Goal: Information Seeking & Learning: Learn about a topic

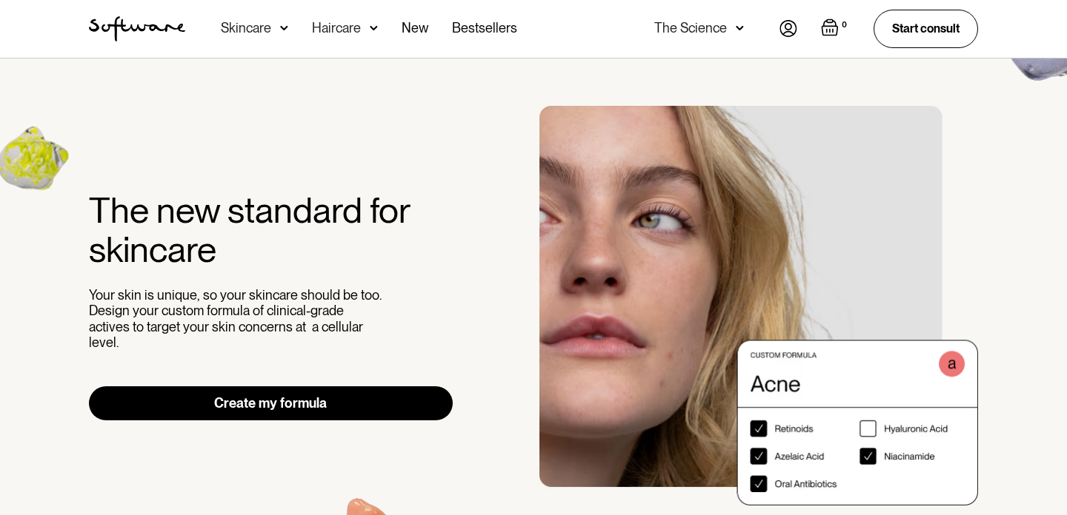
click at [287, 28] on div "Acne Ageing Pigmentation Everyday care Hair Loss Learn Skincare Custom Formulas…" at bounding box center [369, 29] width 296 height 58
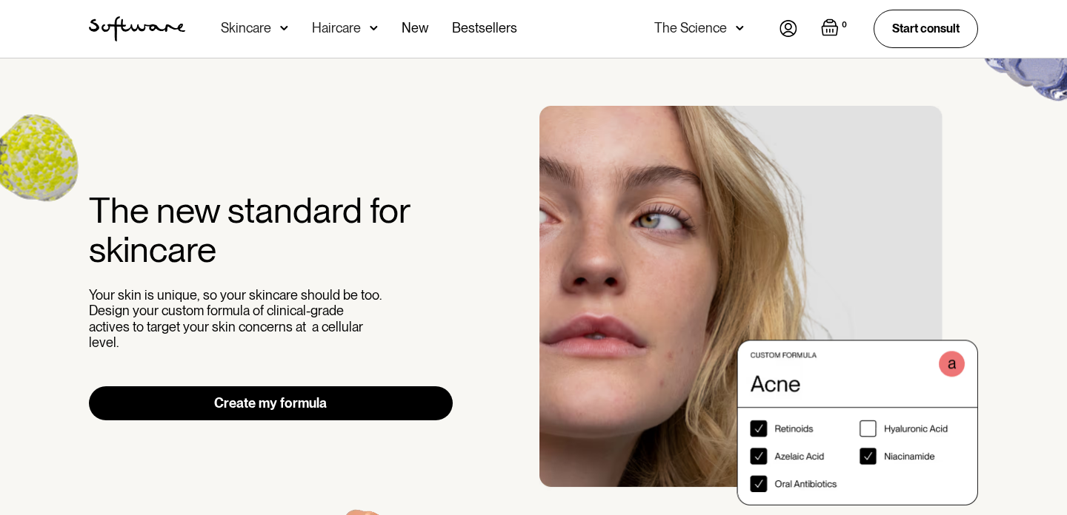
click at [284, 27] on img at bounding box center [284, 28] width 8 height 15
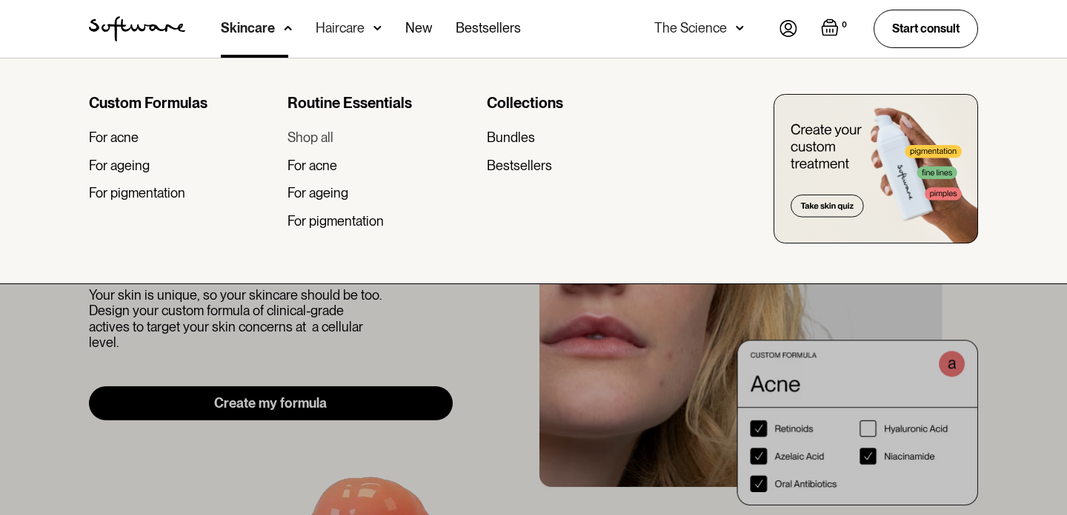
click at [313, 135] on div "Shop all" at bounding box center [310, 138] width 46 height 16
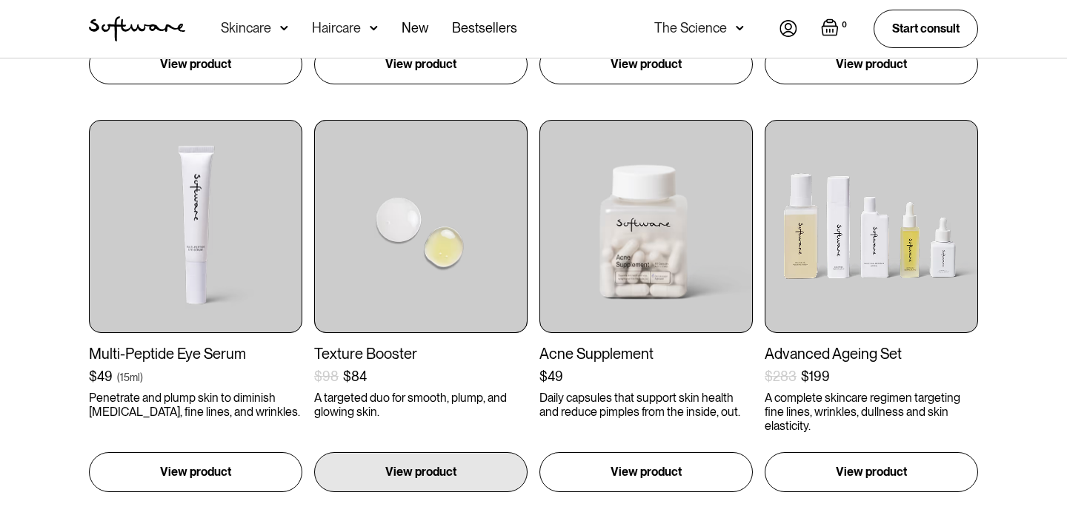
scroll to position [1082, 0]
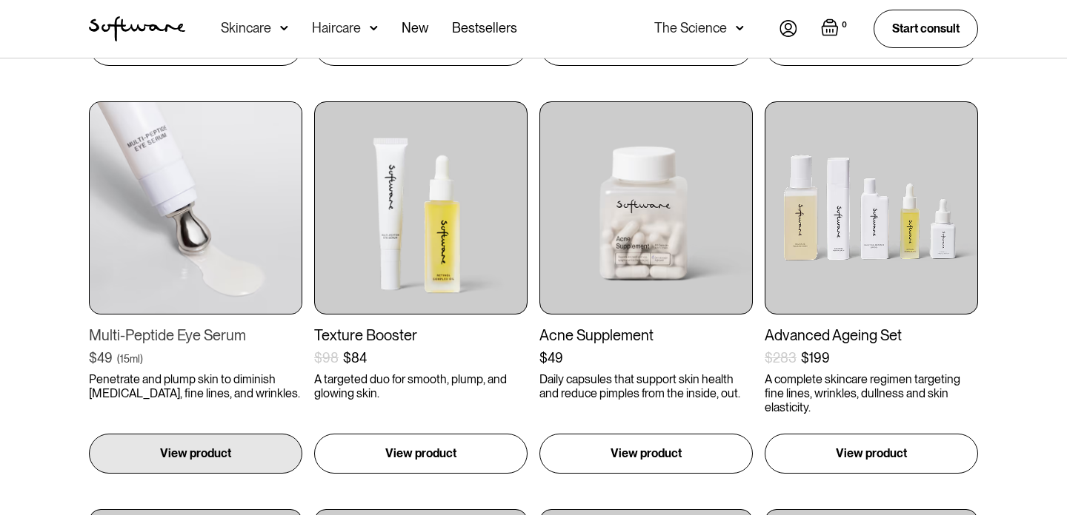
click at [141, 228] on img at bounding box center [195, 207] width 213 height 213
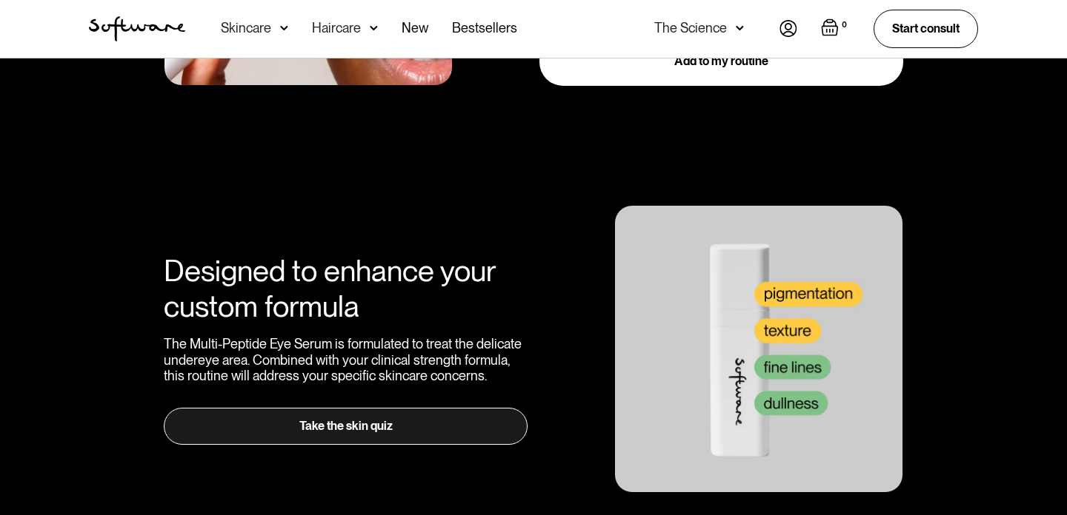
scroll to position [2018, 0]
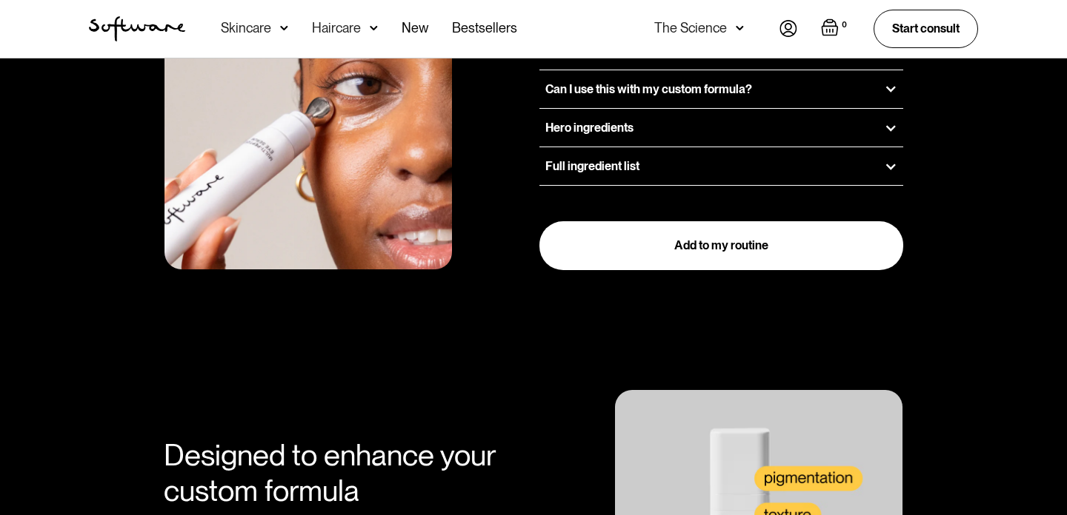
click at [632, 121] on h3 "Hero ingredients" at bounding box center [589, 128] width 88 height 14
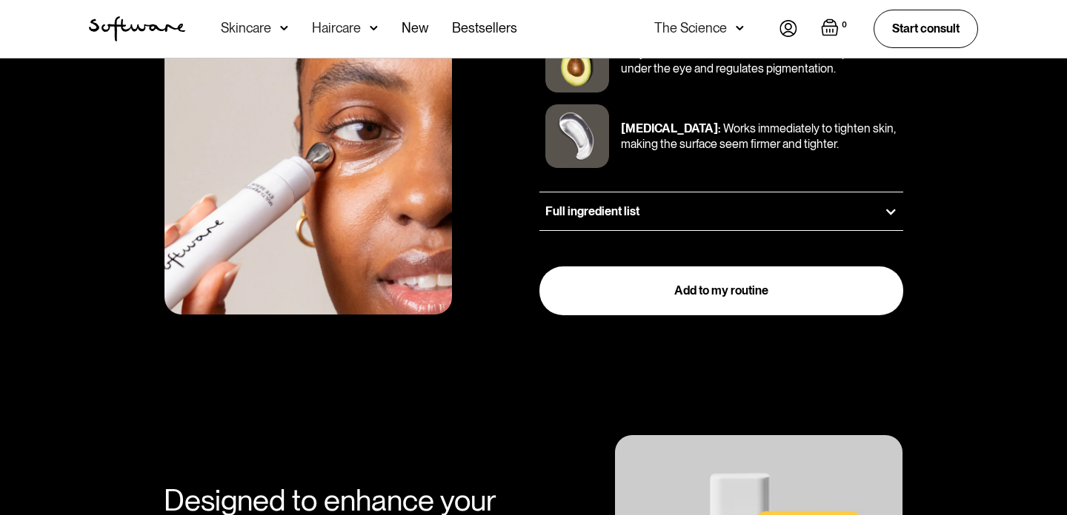
scroll to position [2423, 0]
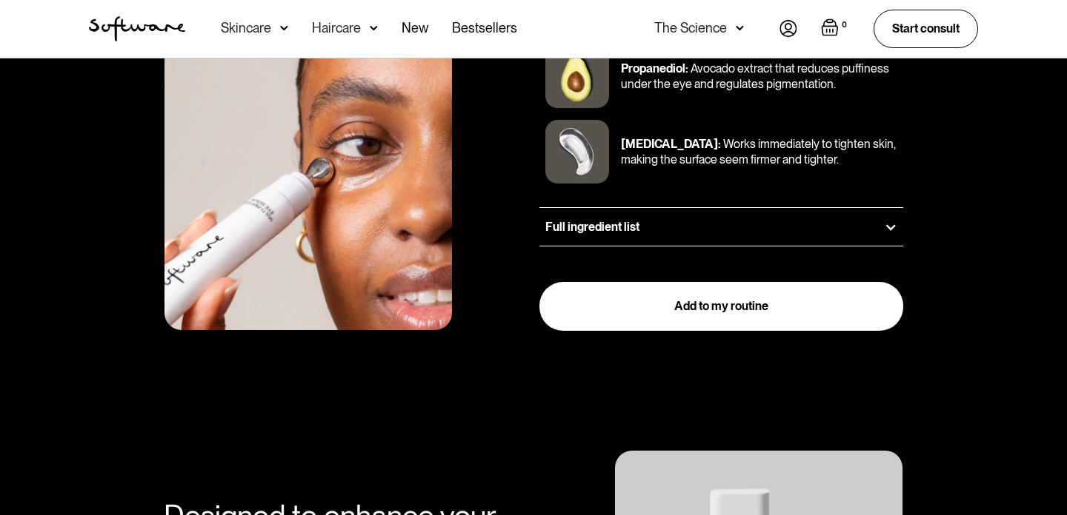
click at [593, 208] on div "Full ingredient list" at bounding box center [721, 227] width 364 height 38
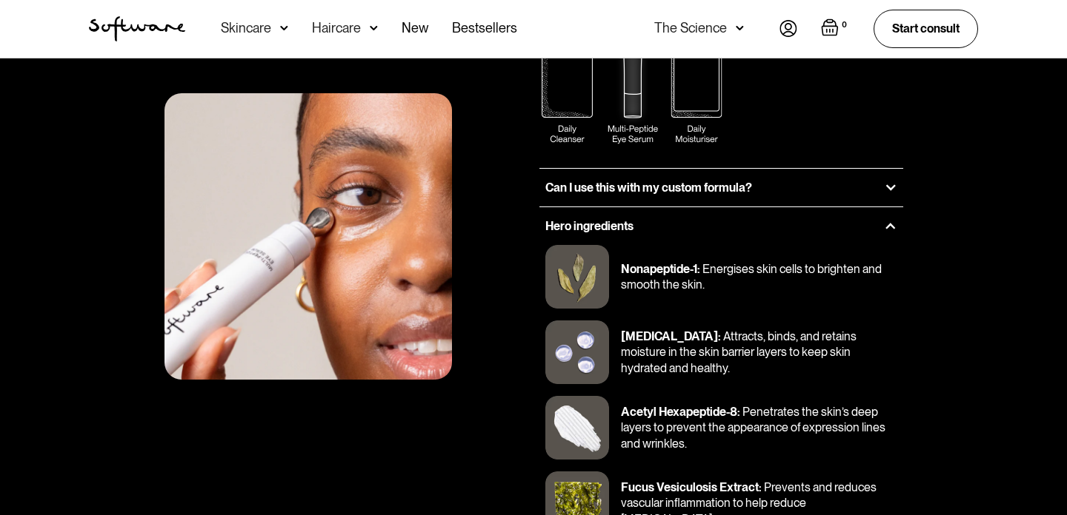
scroll to position [1892, 0]
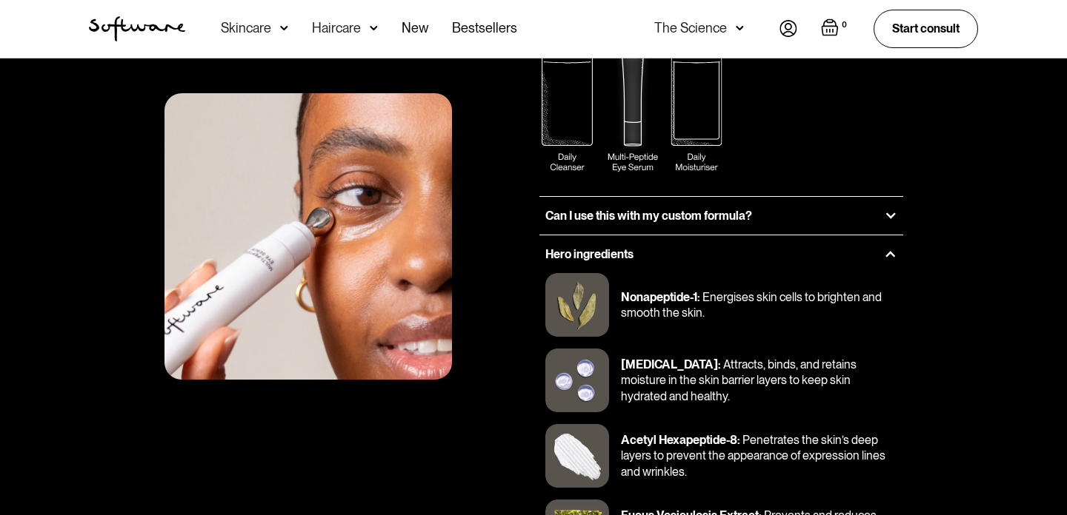
click at [758, 236] on div "Hero ingredients" at bounding box center [721, 255] width 364 height 38
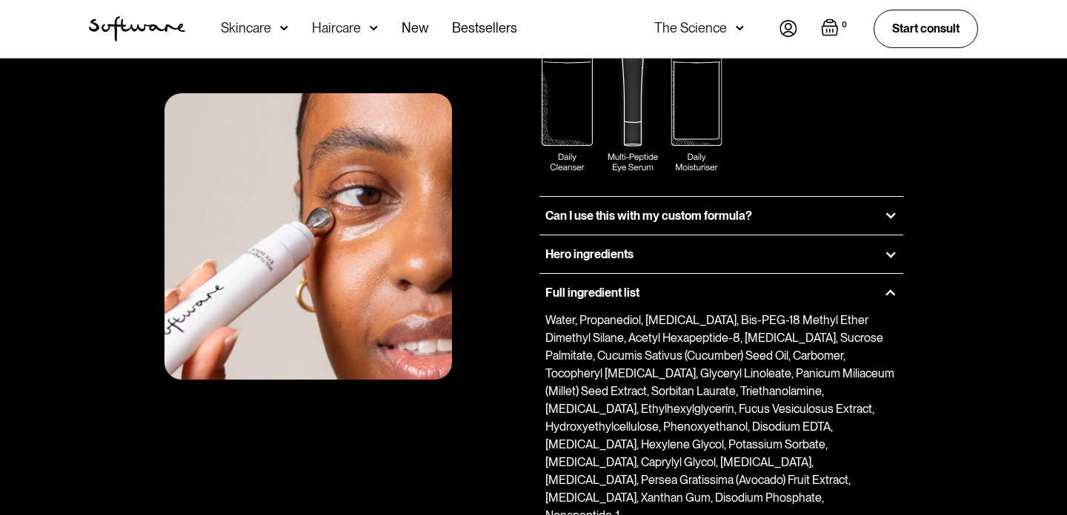
click at [773, 197] on div "Can I use this with my custom formula?" at bounding box center [721, 216] width 364 height 38
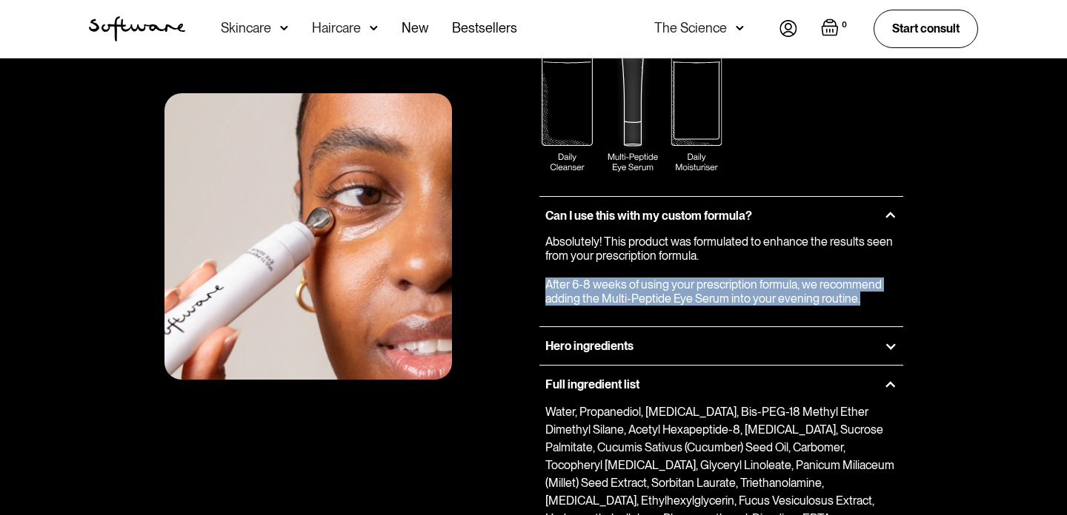
drag, startPoint x: 544, startPoint y: 248, endPoint x: 872, endPoint y: 265, distance: 328.6
click at [872, 265] on div "Absolutely! This product was formulated to enhance the results seen from your p…" at bounding box center [721, 275] width 364 height 80
copy p "After 6-8 weeks of using your prescription formula, we recommend adding the Mul…"
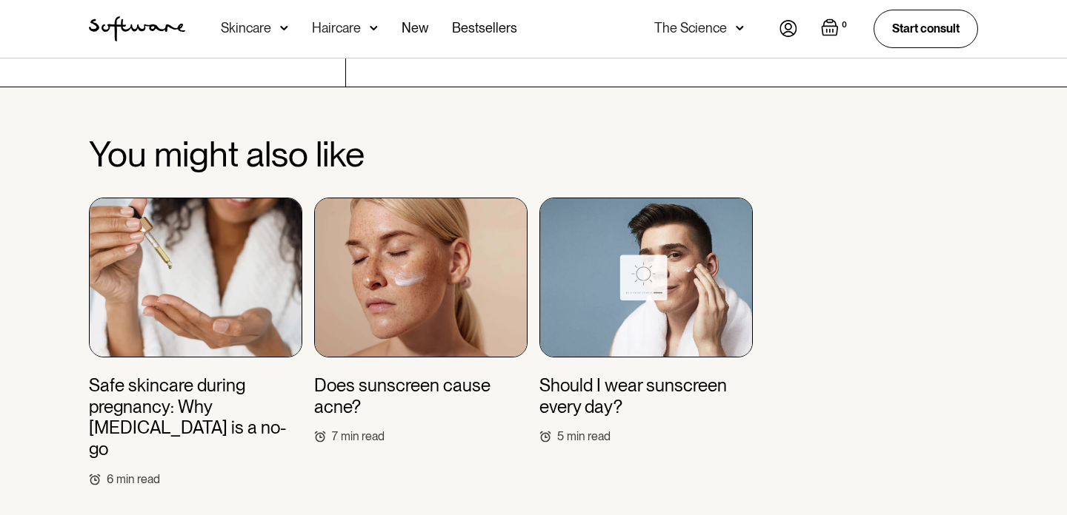
scroll to position [4057, 0]
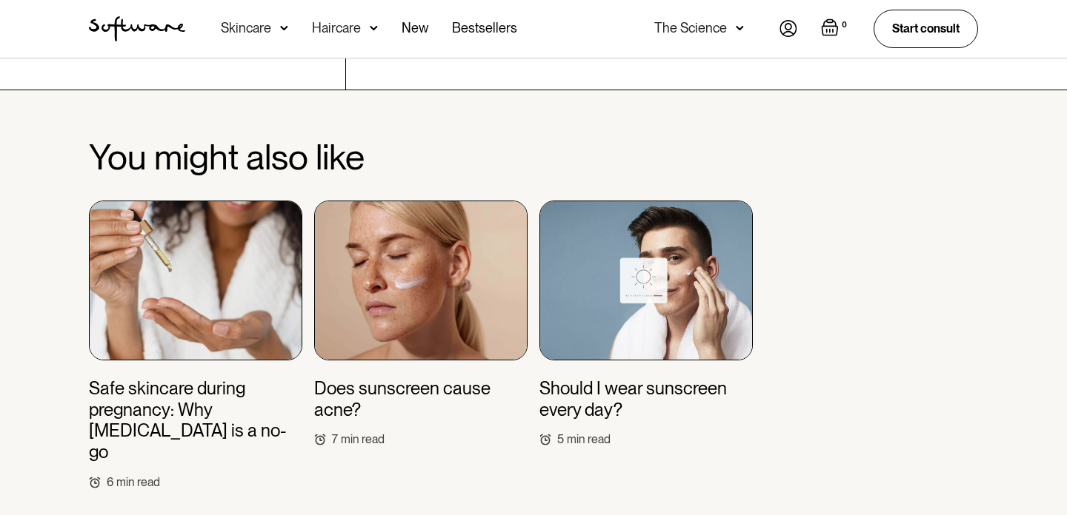
click at [241, 378] on h3 "Safe skincare during pregnancy: Why [MEDICAL_DATA] is a no-go" at bounding box center [195, 420] width 213 height 85
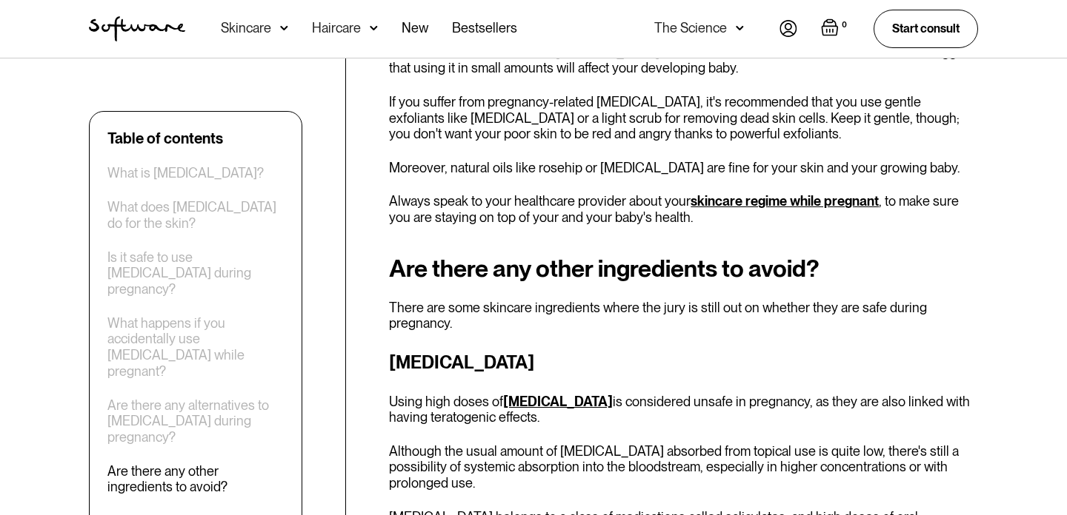
scroll to position [2850, 0]
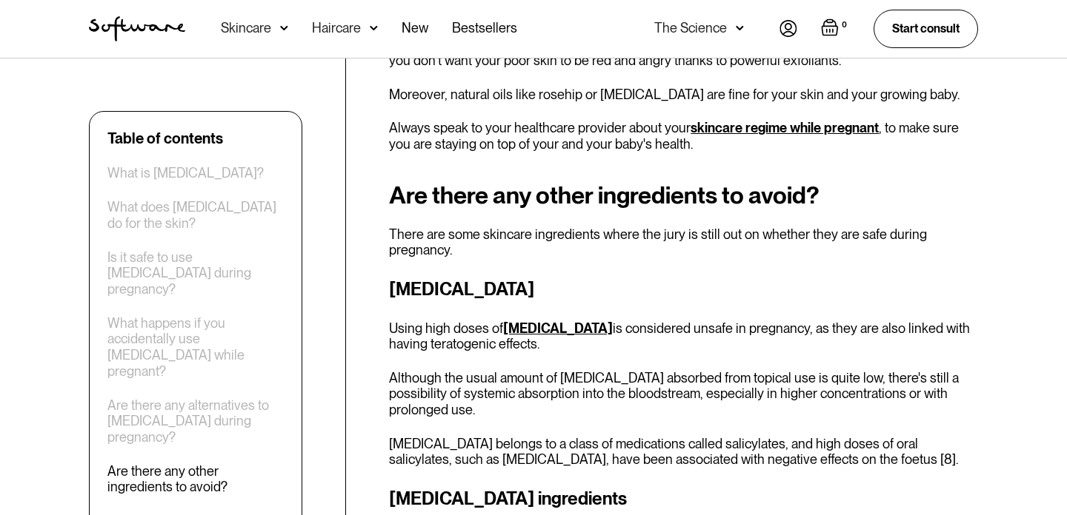
click at [536, 321] on link "[MEDICAL_DATA]" at bounding box center [558, 329] width 110 height 16
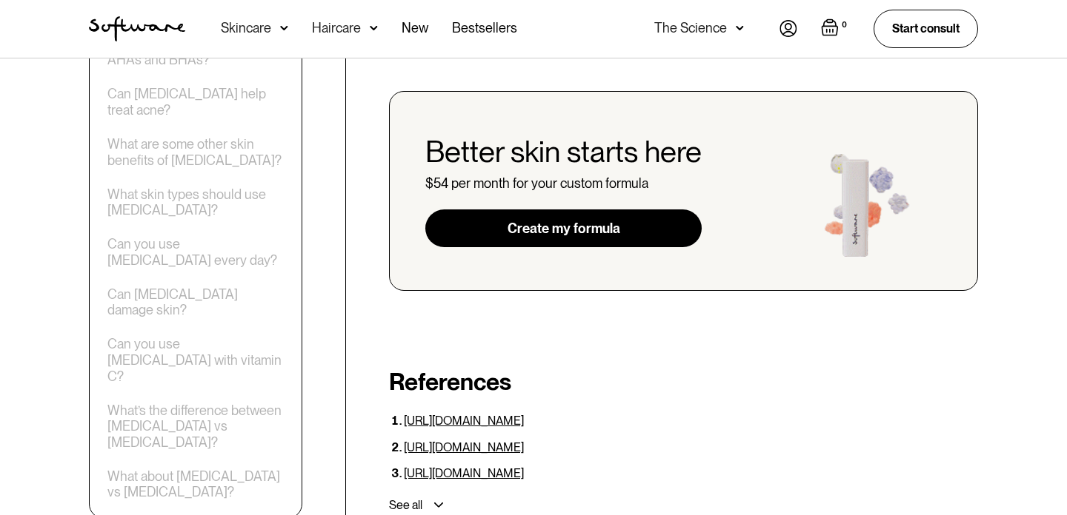
scroll to position [4063, 0]
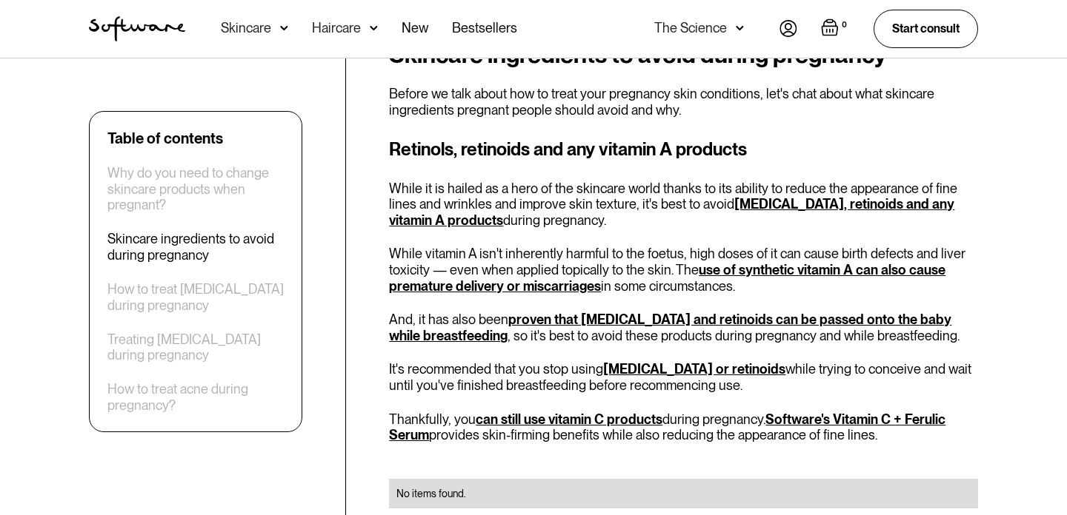
scroll to position [1104, 0]
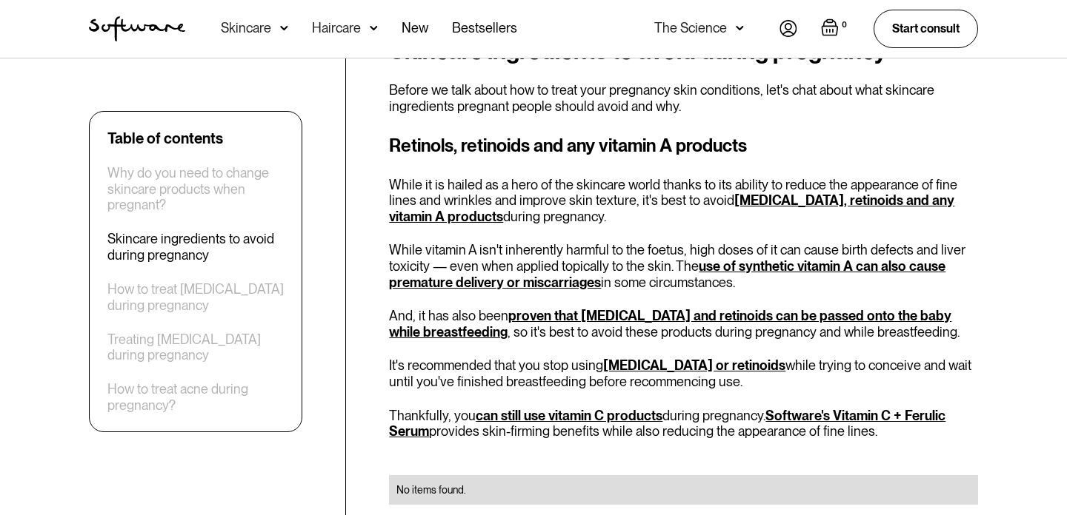
click at [795, 193] on link "[MEDICAL_DATA], retinoids and any vitamin A products" at bounding box center [671, 209] width 565 height 32
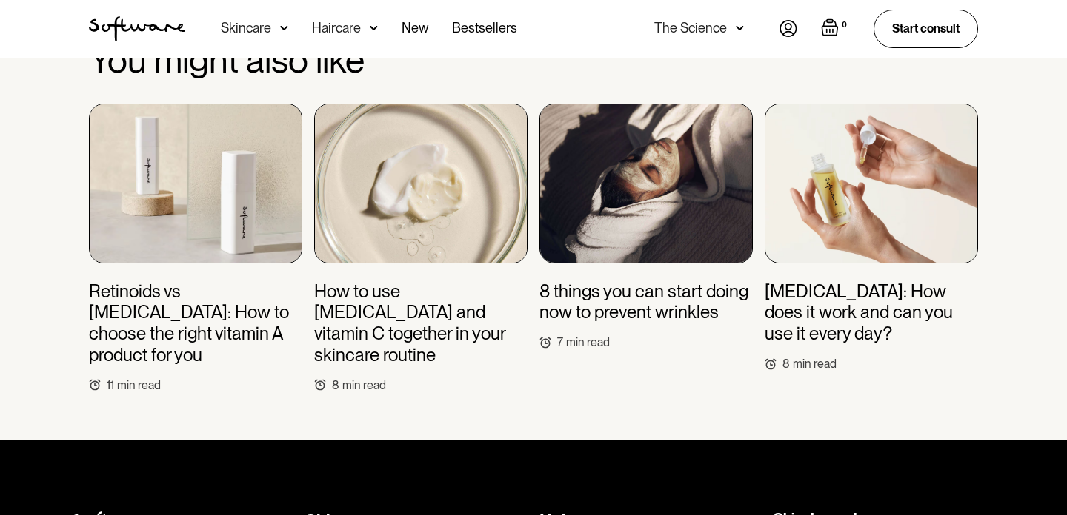
scroll to position [4005, 0]
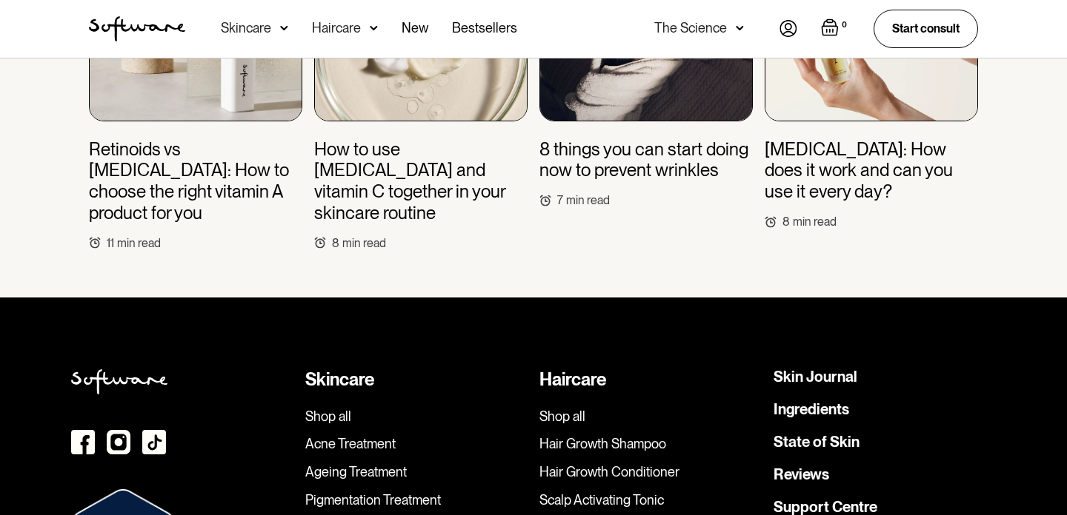
click at [816, 435] on link "State of Skin" at bounding box center [816, 442] width 86 height 15
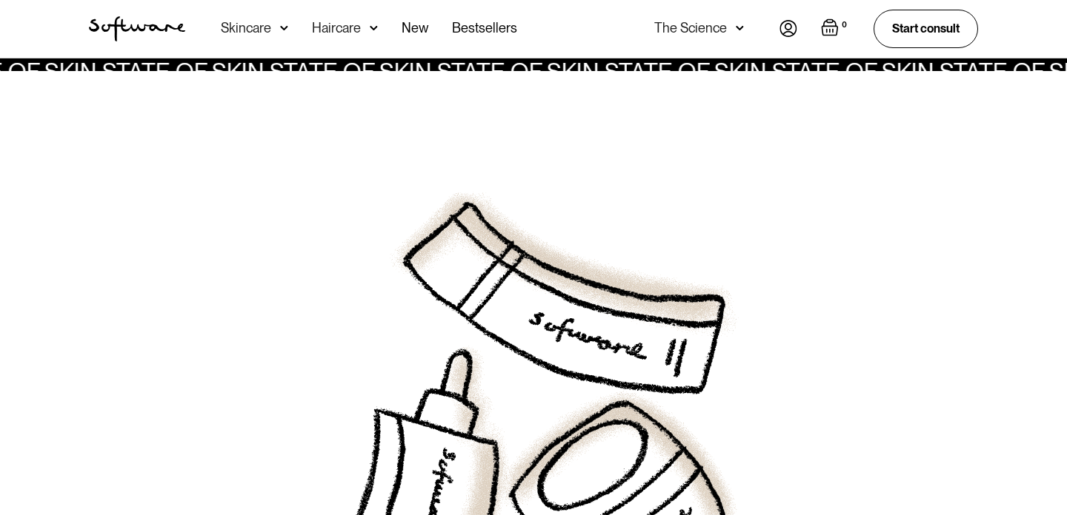
scroll to position [501, 0]
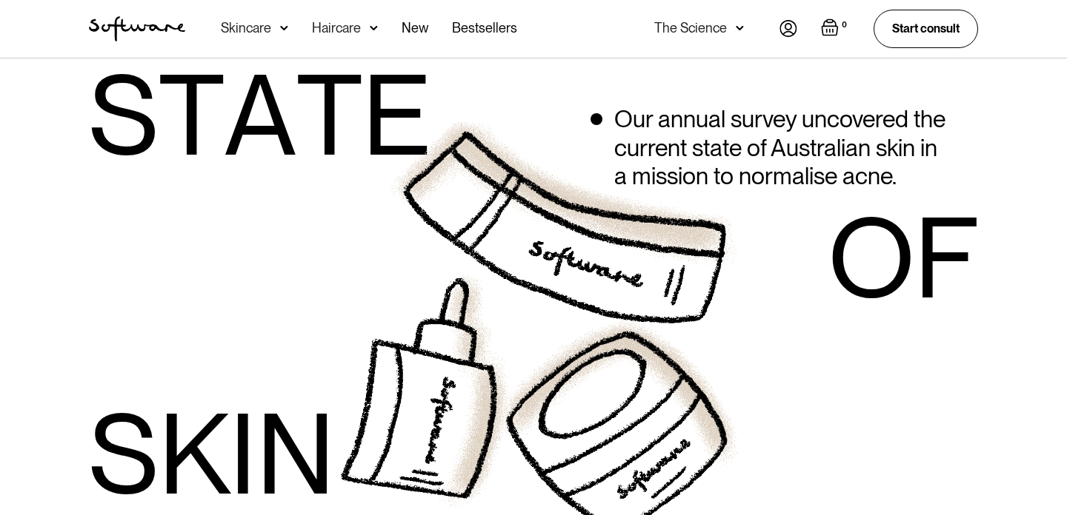
scroll to position [533, 0]
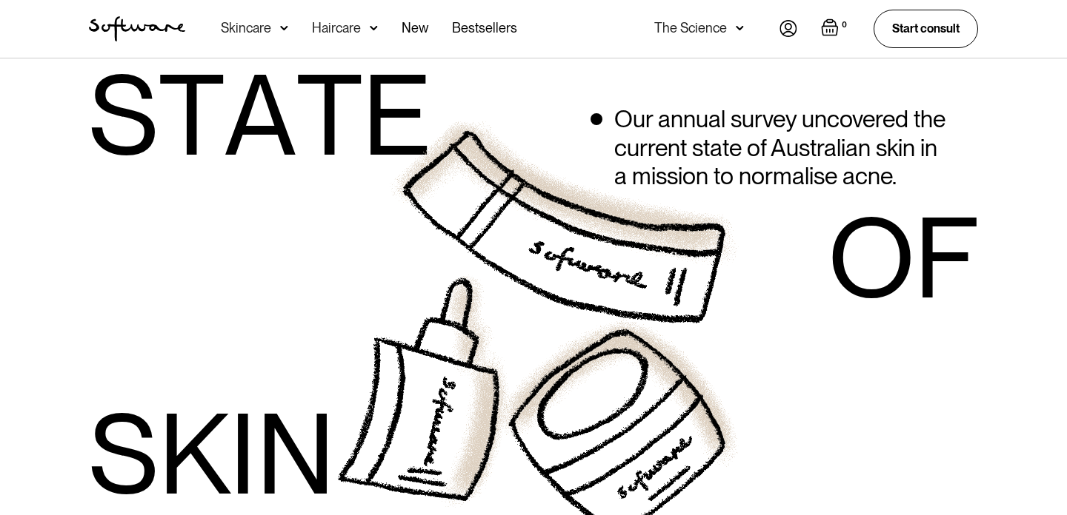
click at [152, 23] on img "home" at bounding box center [137, 28] width 96 height 25
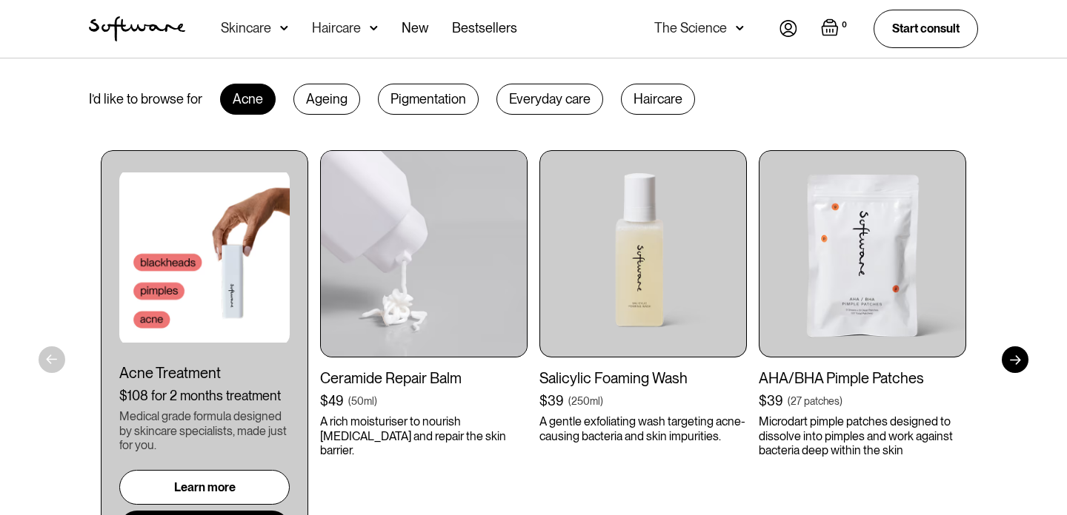
scroll to position [804, 0]
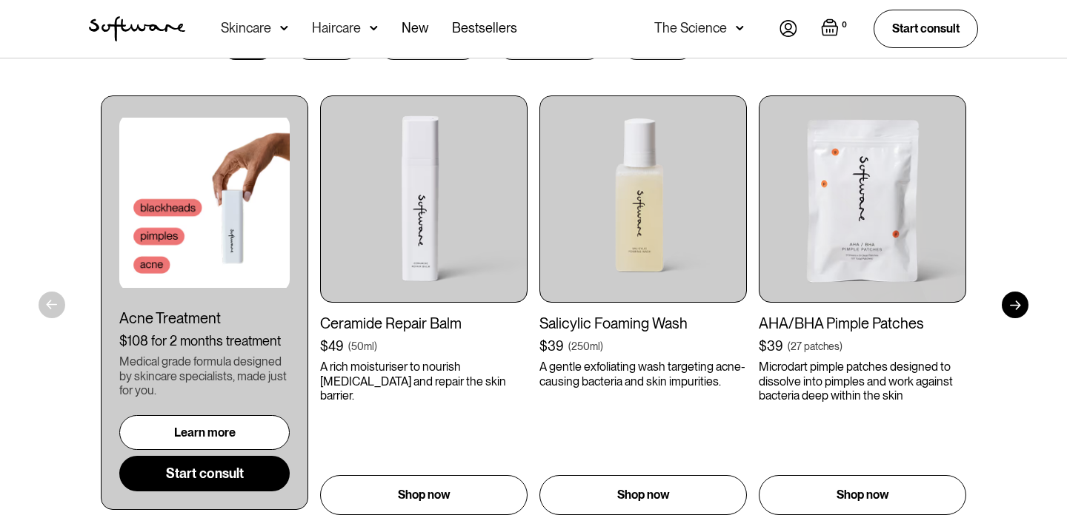
click at [1018, 307] on div at bounding box center [1014, 305] width 27 height 27
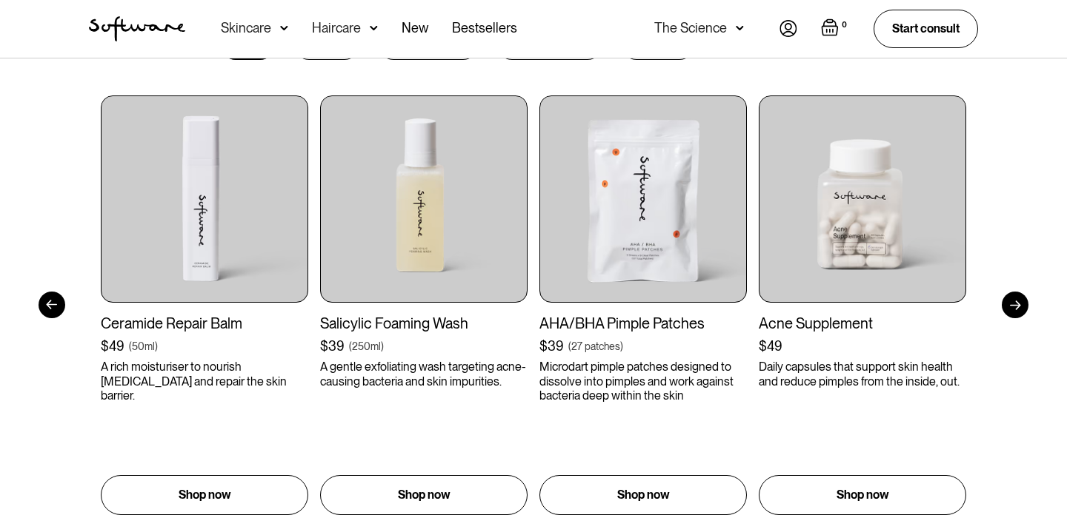
click at [1018, 307] on div at bounding box center [1014, 305] width 27 height 27
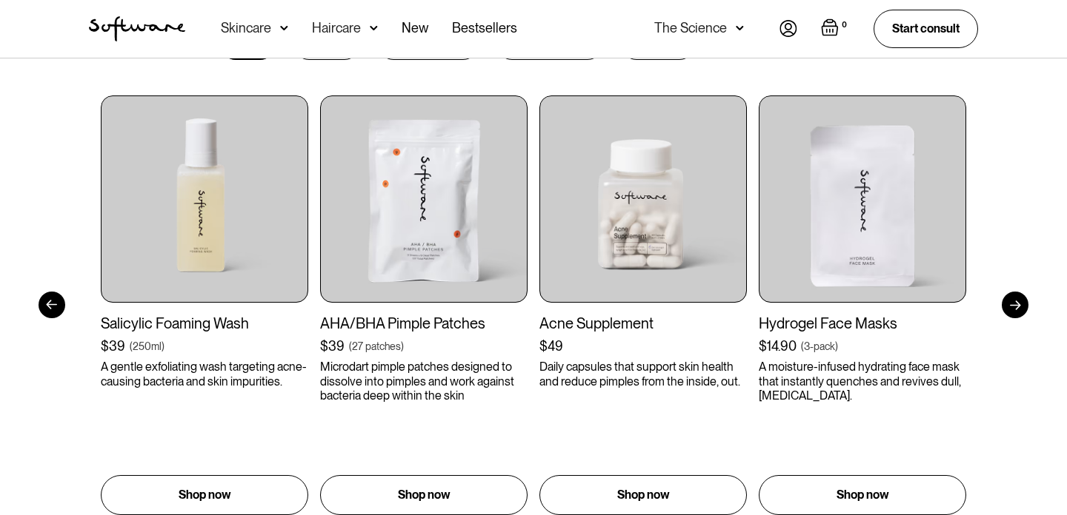
click at [1018, 307] on div at bounding box center [1014, 305] width 27 height 27
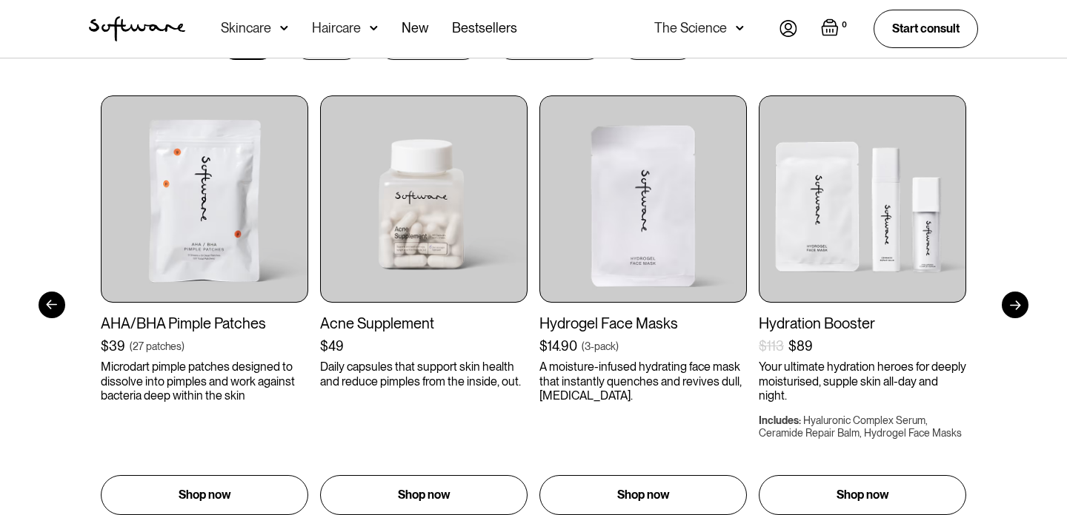
click at [1018, 307] on div at bounding box center [1014, 305] width 27 height 27
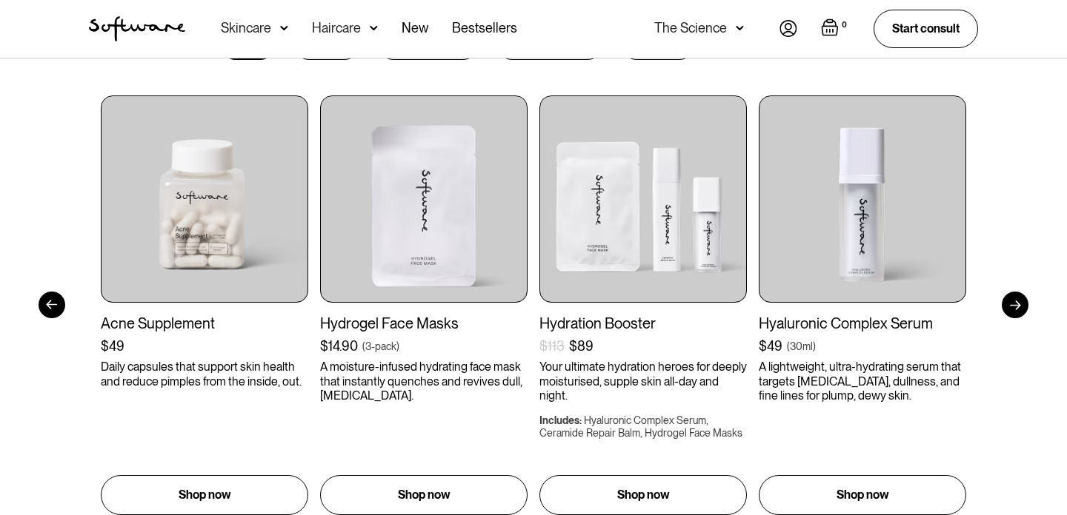
click at [1018, 307] on div at bounding box center [1014, 305] width 27 height 27
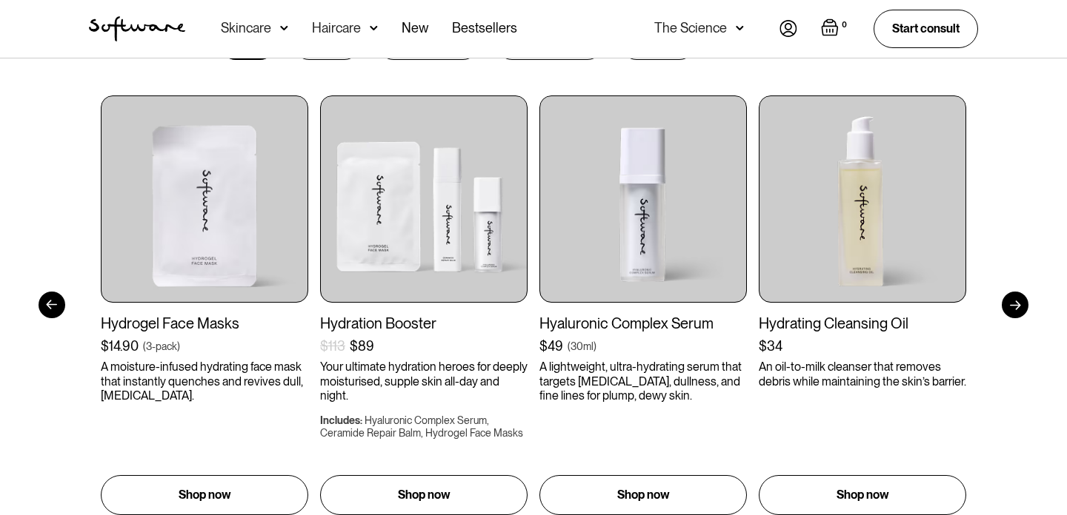
click at [1018, 307] on div at bounding box center [1014, 305] width 27 height 27
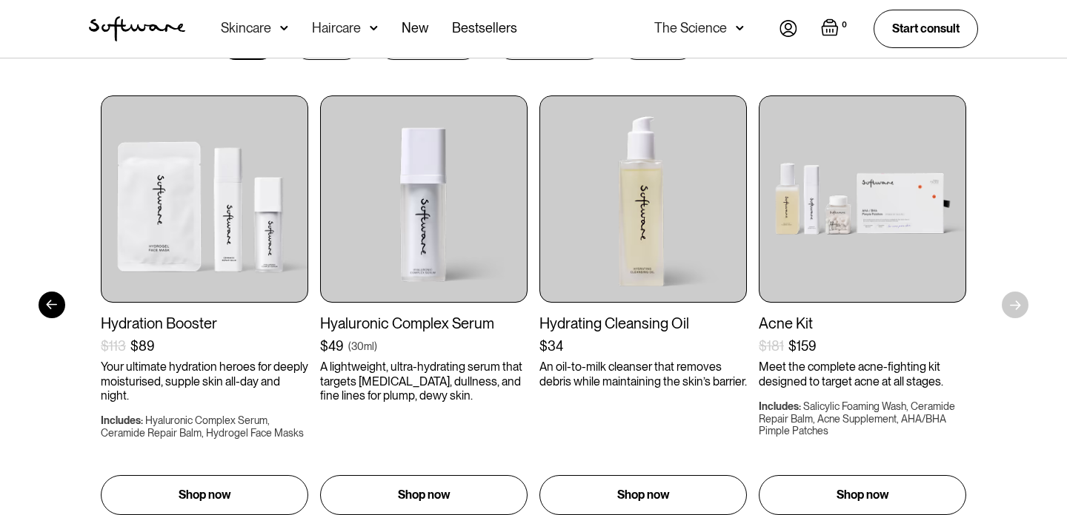
click at [1018, 307] on div "Get to your goals, faster. I’d like to browse for Acne Ageing Pigmentation Ever…" at bounding box center [533, 241] width 1067 height 645
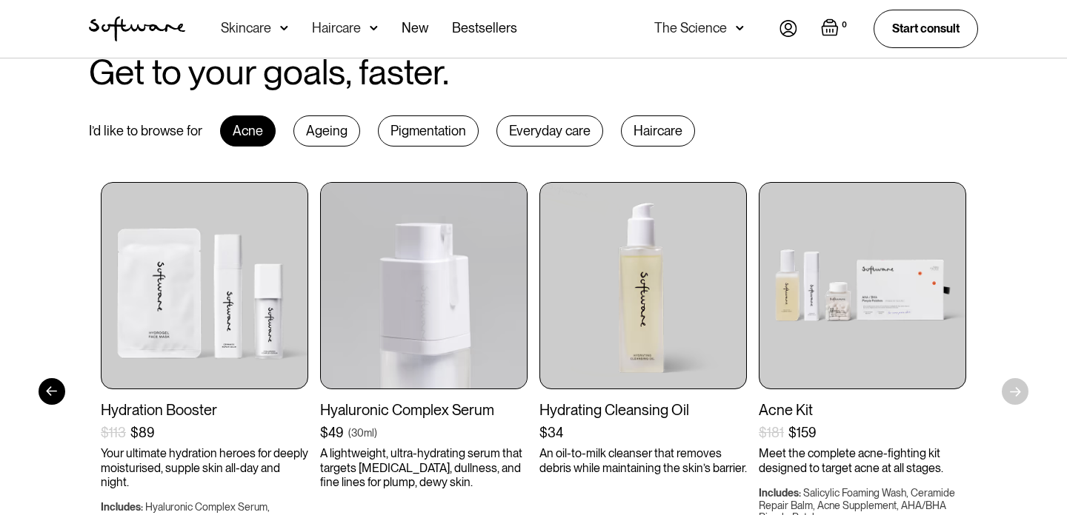
scroll to position [707, 0]
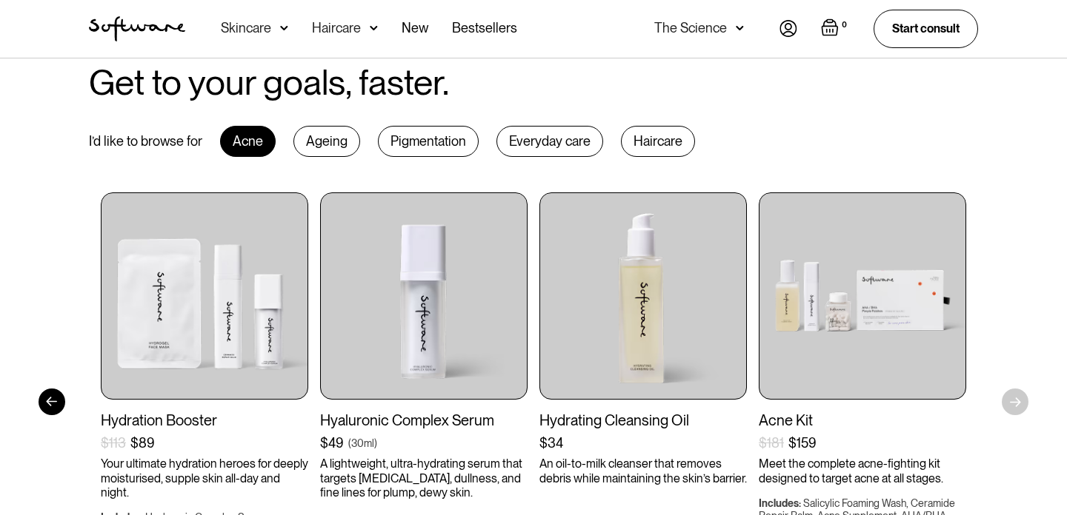
click at [518, 136] on div "Everyday care" at bounding box center [549, 141] width 107 height 31
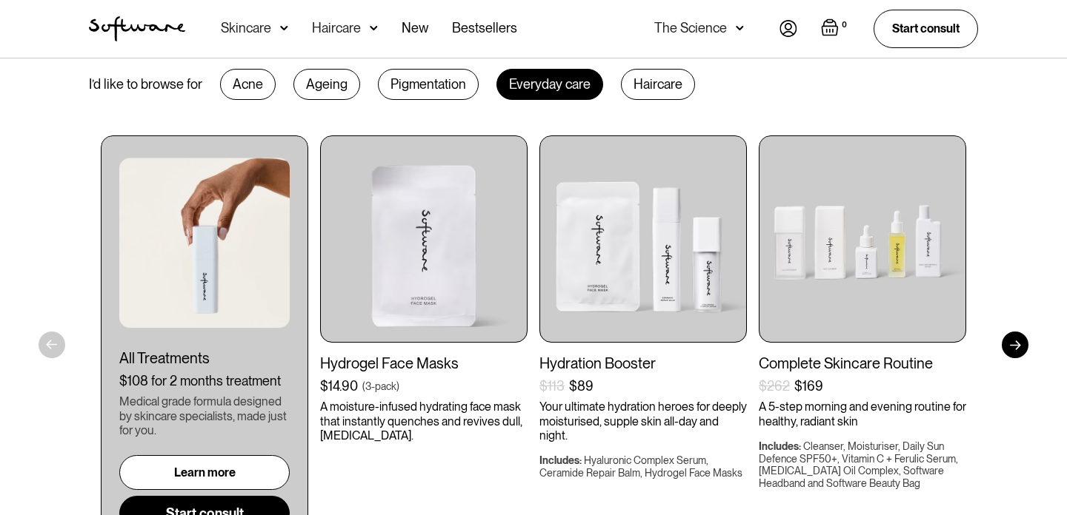
scroll to position [768, 0]
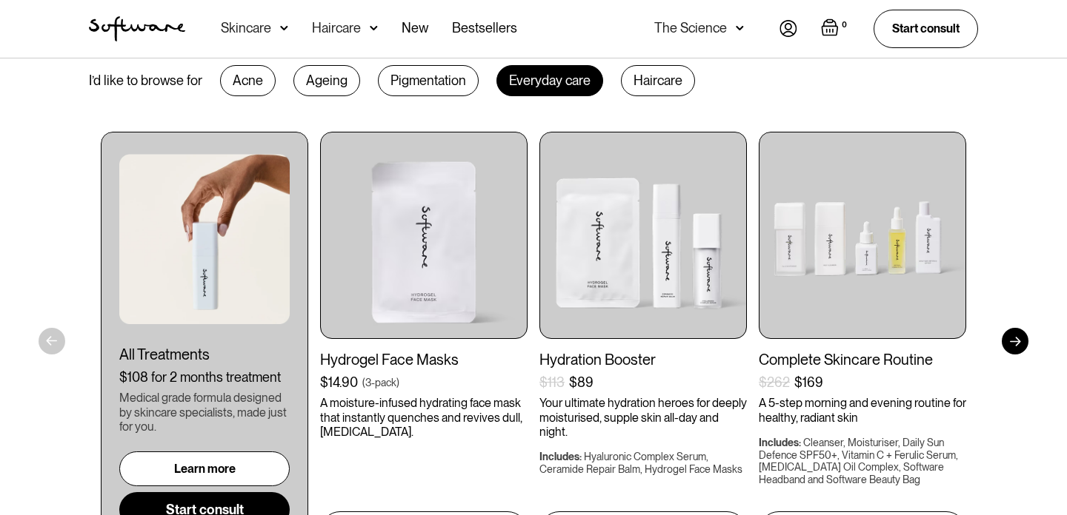
click at [1022, 349] on div at bounding box center [1014, 341] width 27 height 27
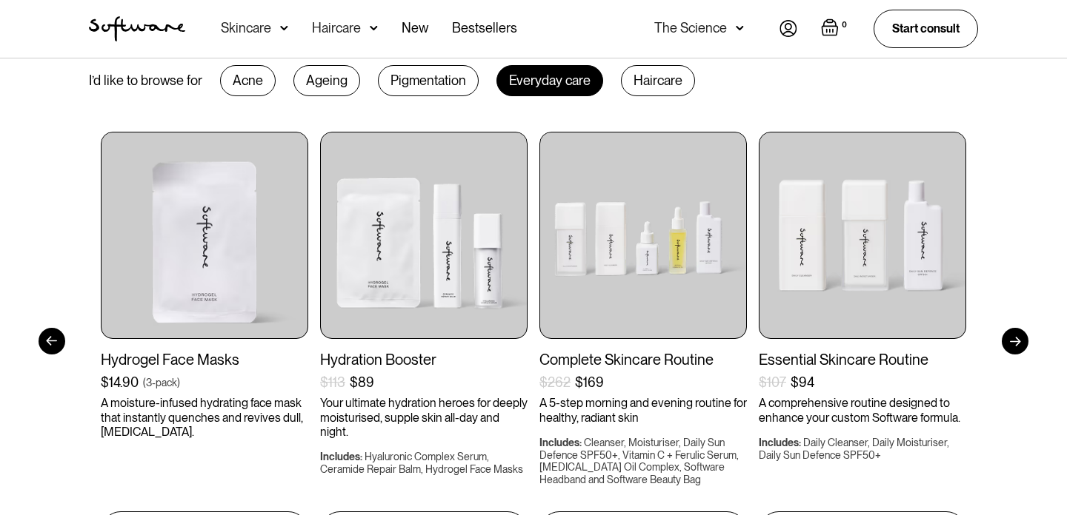
click at [1022, 349] on div at bounding box center [1014, 341] width 27 height 27
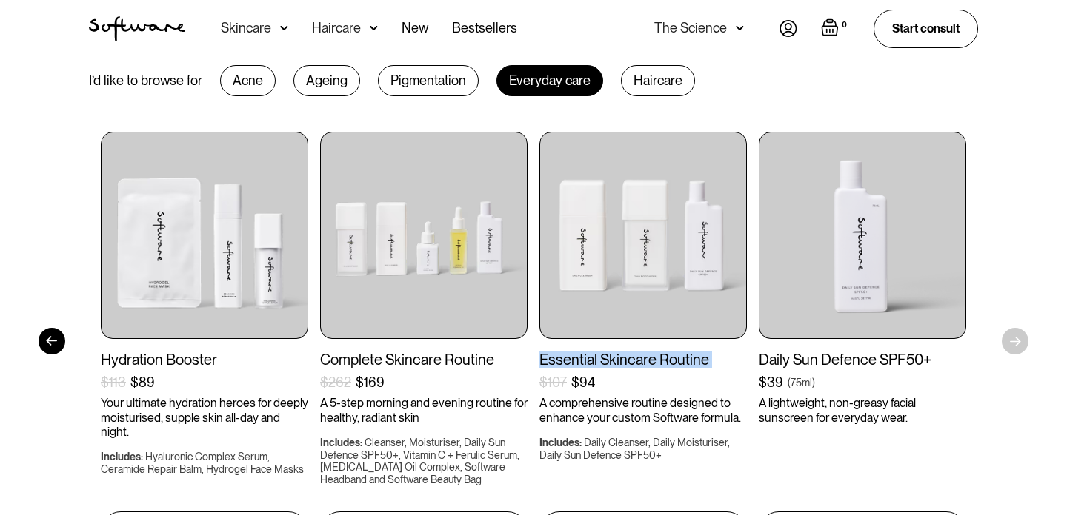
click at [1022, 349] on div "Get to your goals, faster. I’d like to browse for Acne Ageing Pigmentation Ever…" at bounding box center [533, 277] width 1067 height 645
click at [1013, 344] on div "Get to your goals, faster. I’d like to browse for Acne Ageing Pigmentation Ever…" at bounding box center [533, 277] width 1067 height 645
click at [349, 91] on div "Ageing" at bounding box center [326, 80] width 67 height 31
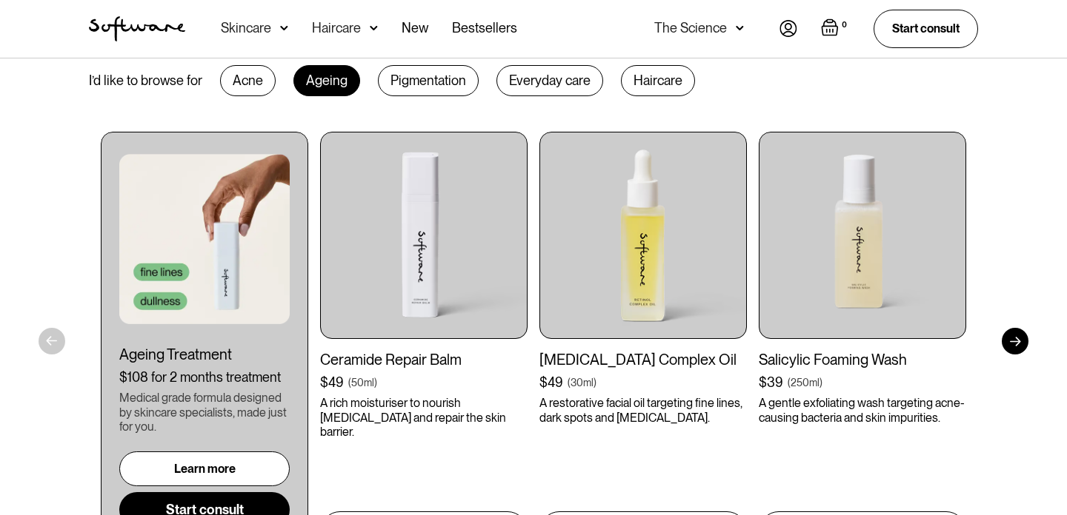
click at [427, 78] on div "Pigmentation" at bounding box center [428, 80] width 101 height 31
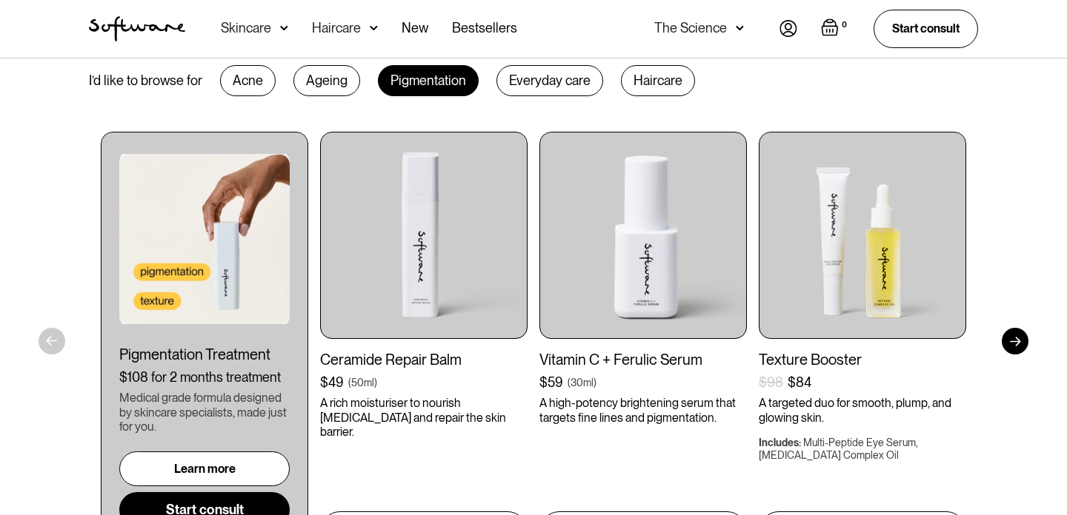
click at [1007, 344] on div at bounding box center [1014, 341] width 27 height 27
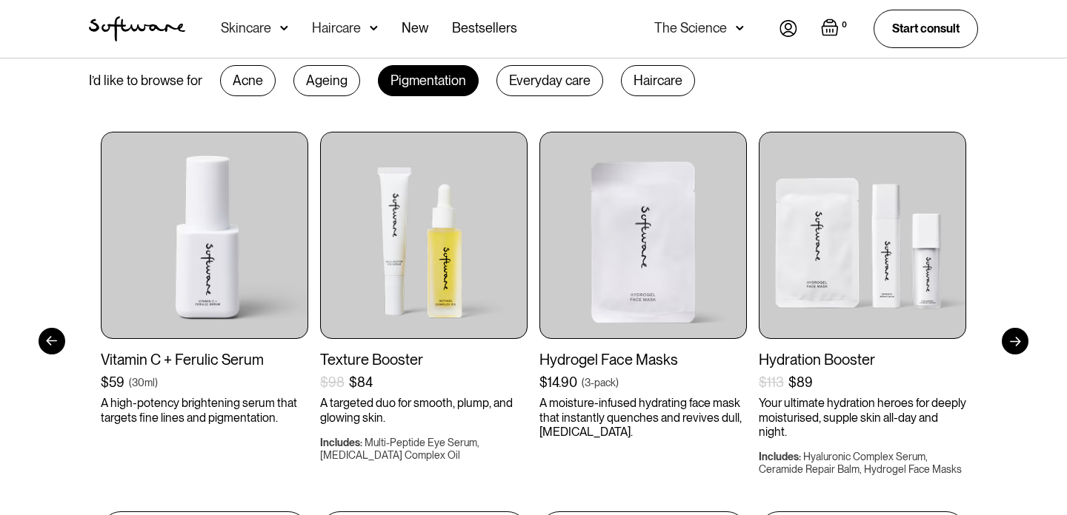
click at [1007, 344] on div at bounding box center [1014, 341] width 27 height 27
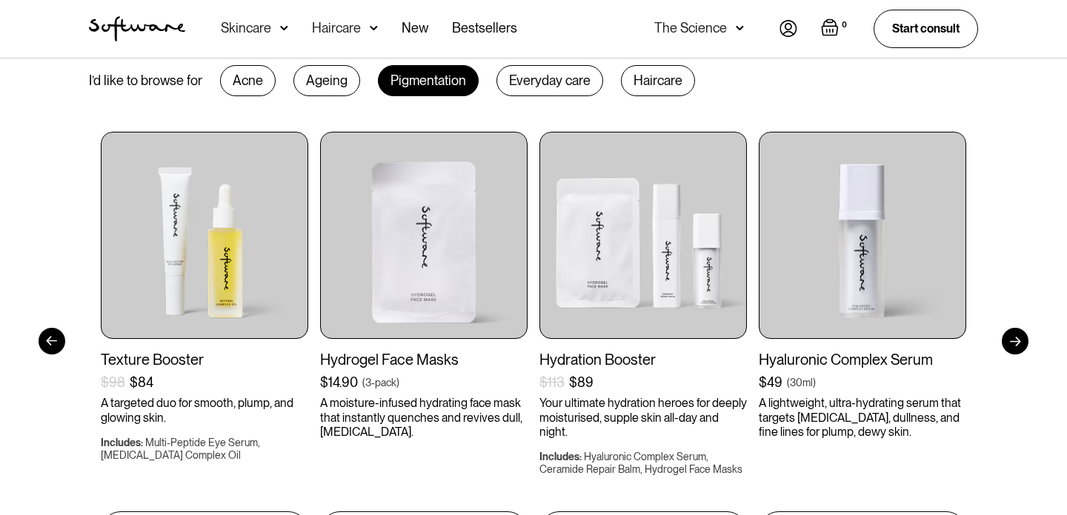
click at [1007, 344] on div at bounding box center [1014, 341] width 27 height 27
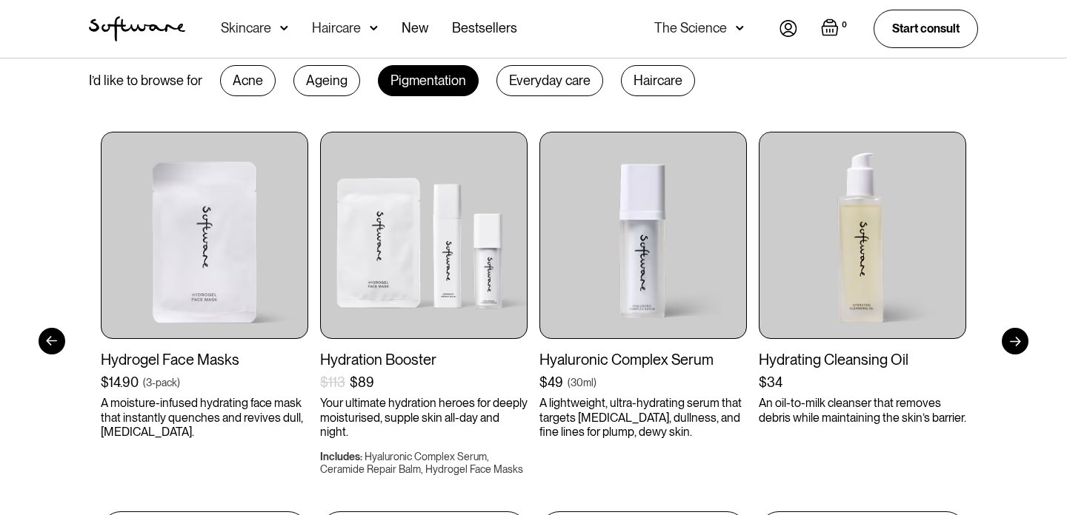
click at [1007, 344] on div at bounding box center [1014, 341] width 27 height 27
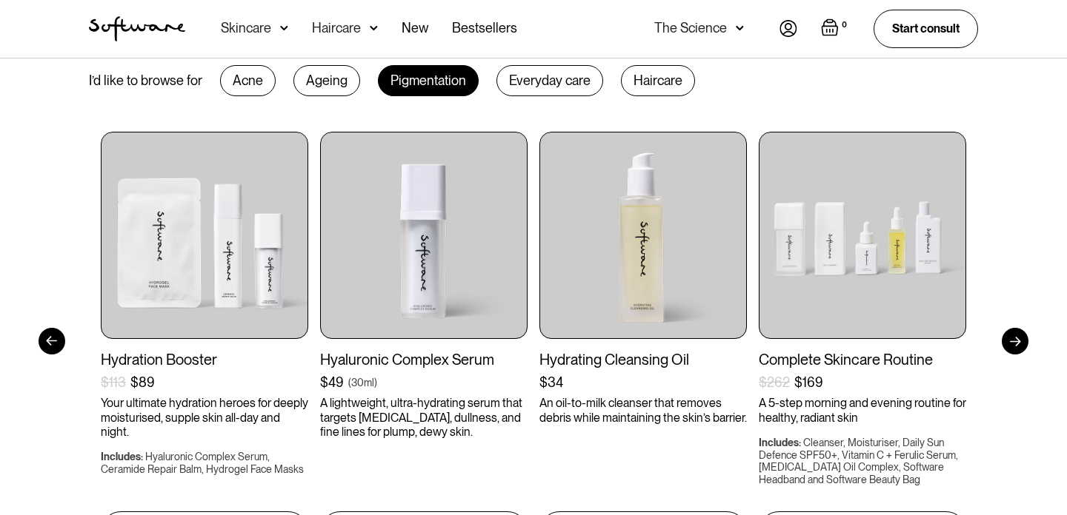
click at [1007, 344] on div at bounding box center [1014, 341] width 27 height 27
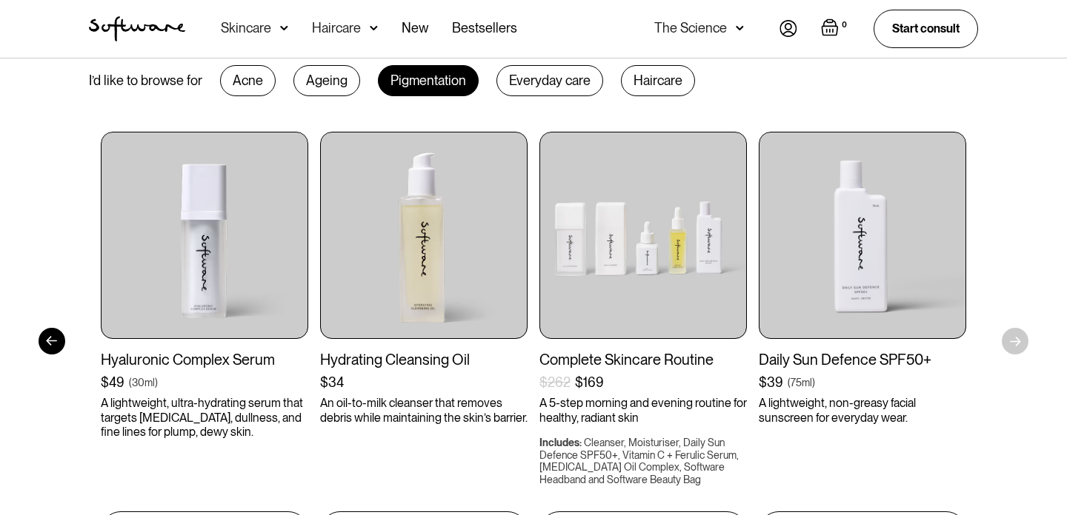
click at [1007, 344] on div "Get to your goals, faster. I’d like to browse for Acne Ageing Pigmentation Ever…" at bounding box center [533, 277] width 1067 height 645
click at [672, 88] on div "Haircare" at bounding box center [658, 80] width 74 height 31
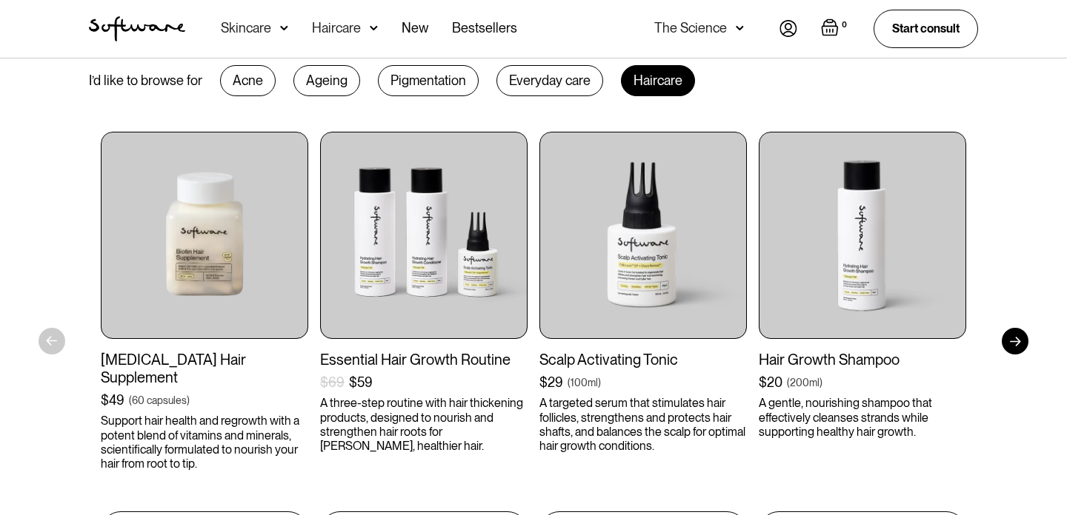
click at [189, 77] on div "I’d like to browse for" at bounding box center [145, 81] width 113 height 16
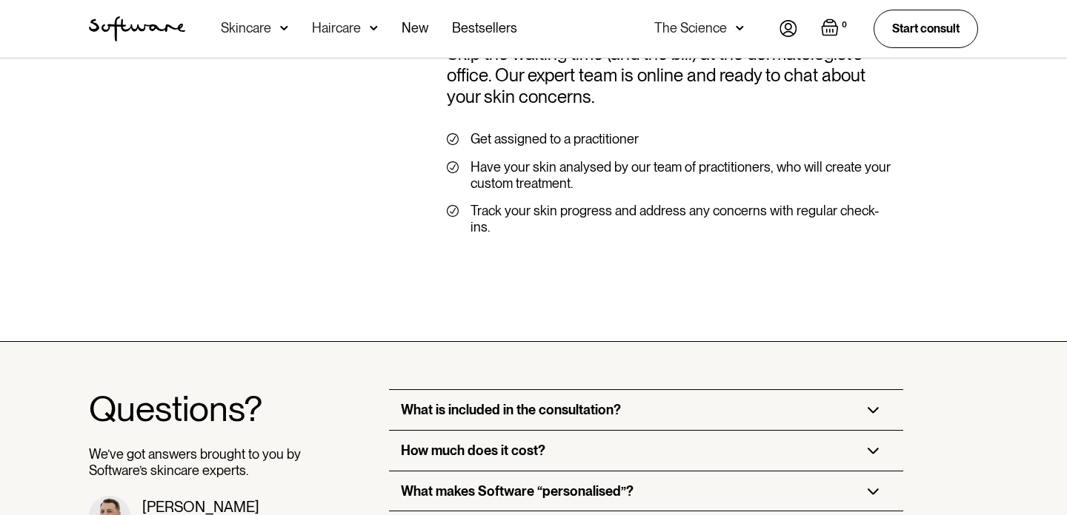
scroll to position [3514, 0]
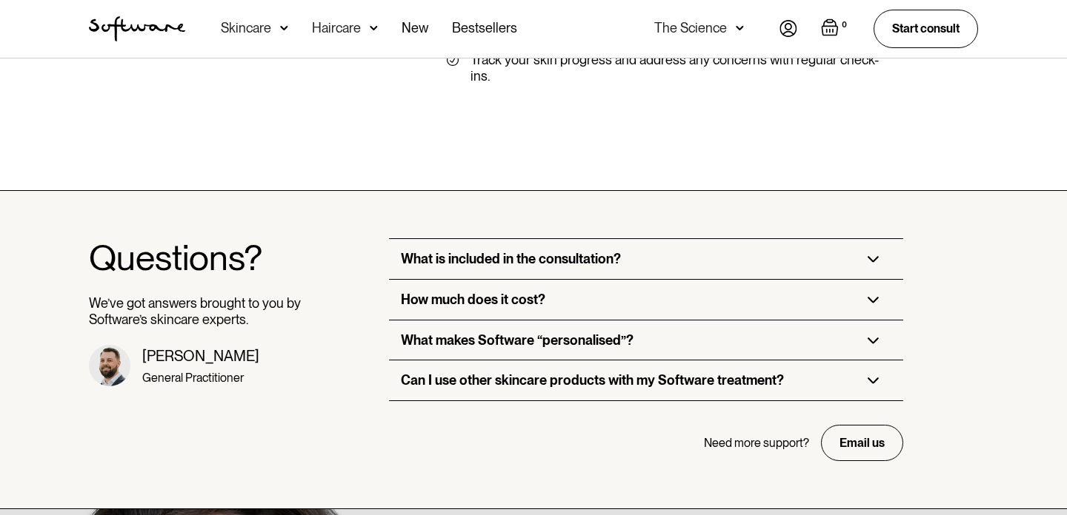
click at [878, 425] on link "Email us" at bounding box center [862, 443] width 82 height 36
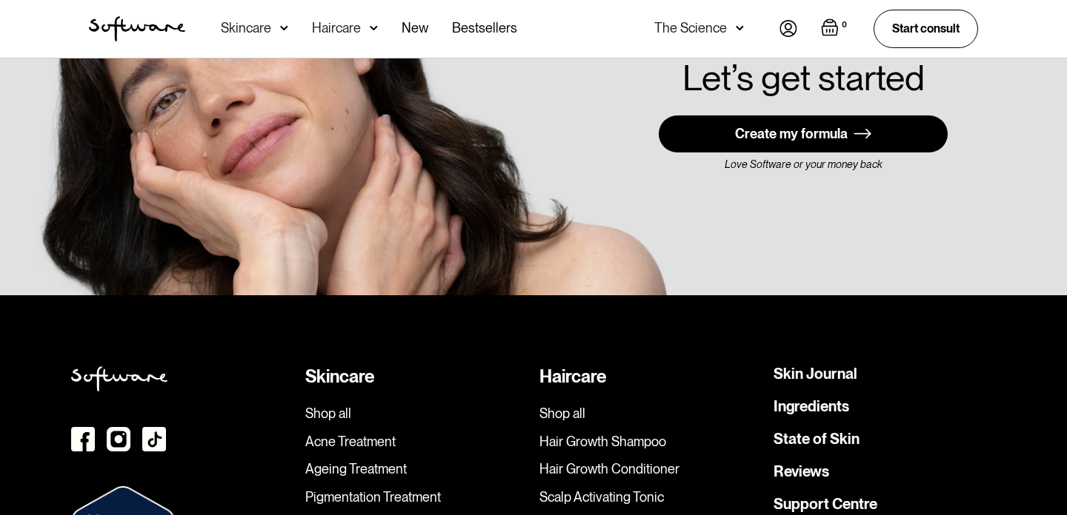
scroll to position [4254, 0]
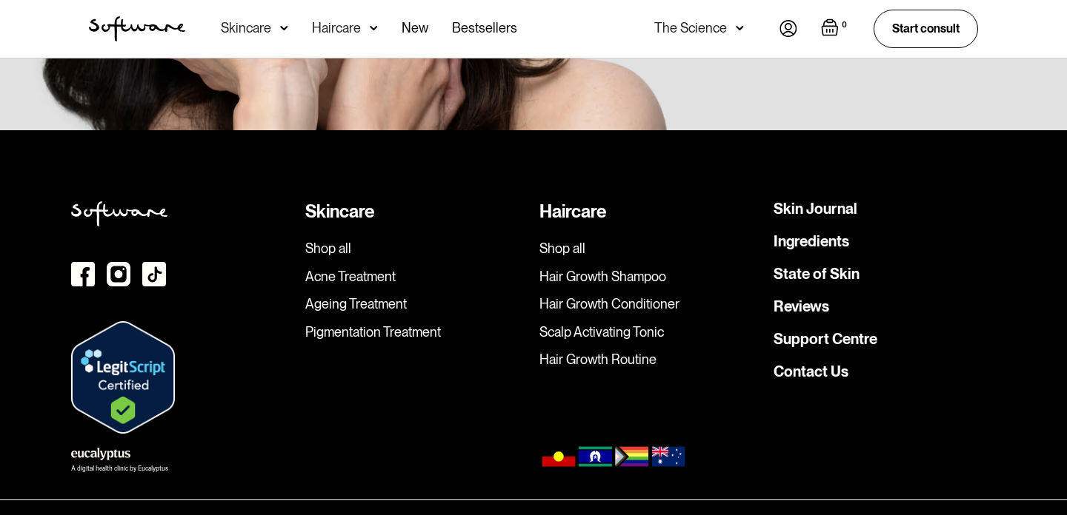
click at [345, 241] on link "Shop all" at bounding box center [416, 249] width 222 height 16
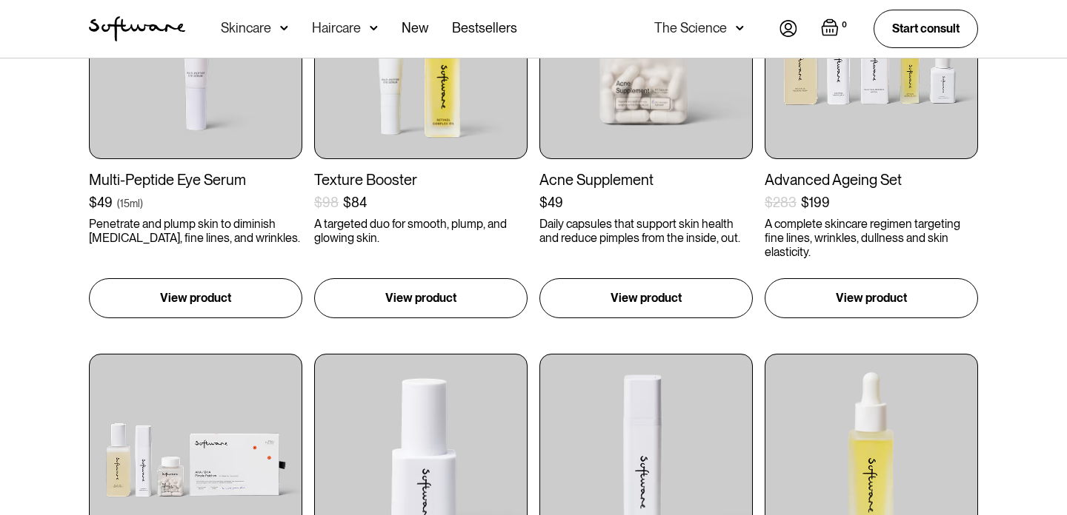
scroll to position [1235, 0]
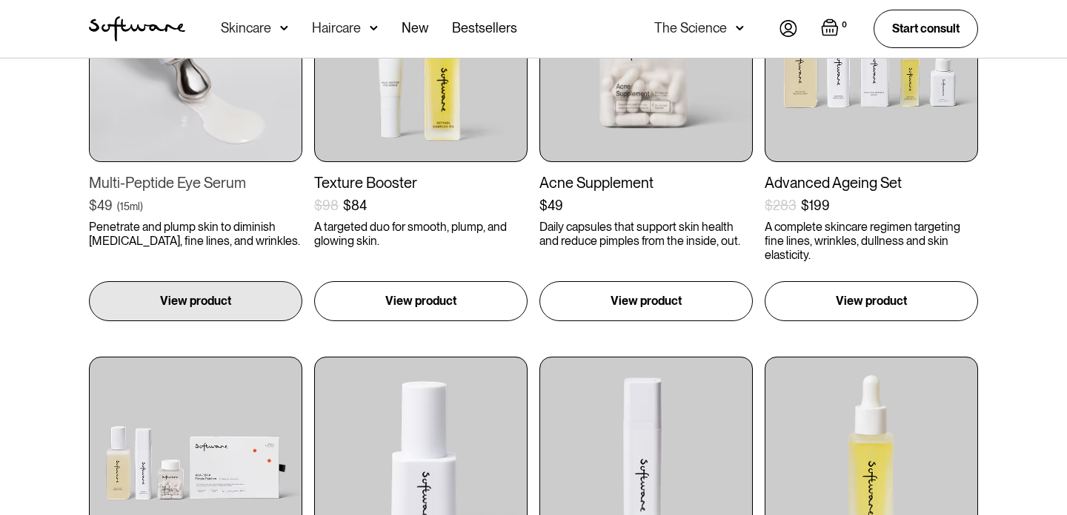
click at [158, 183] on div "Multi-Peptide Eye Serum" at bounding box center [195, 183] width 213 height 18
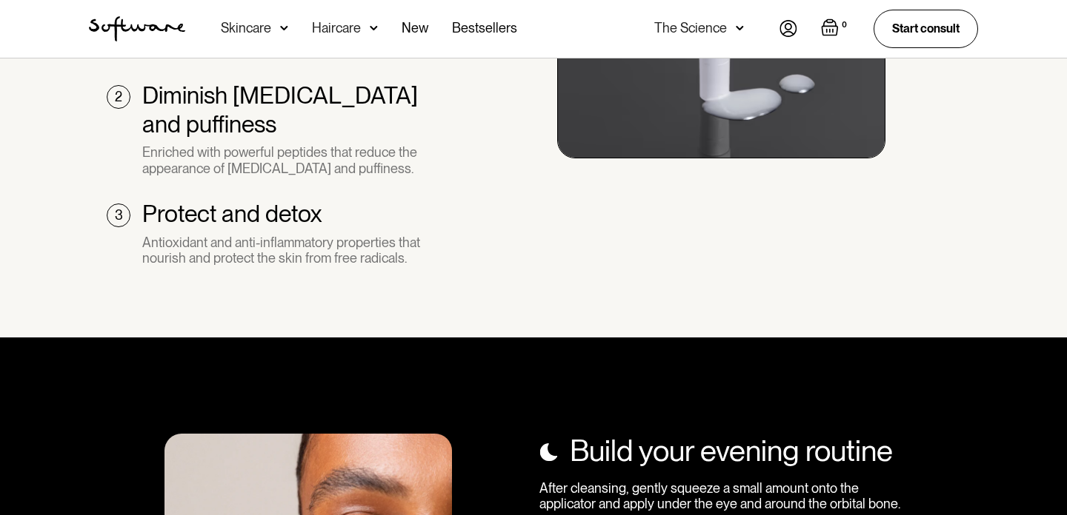
scroll to position [1763, 0]
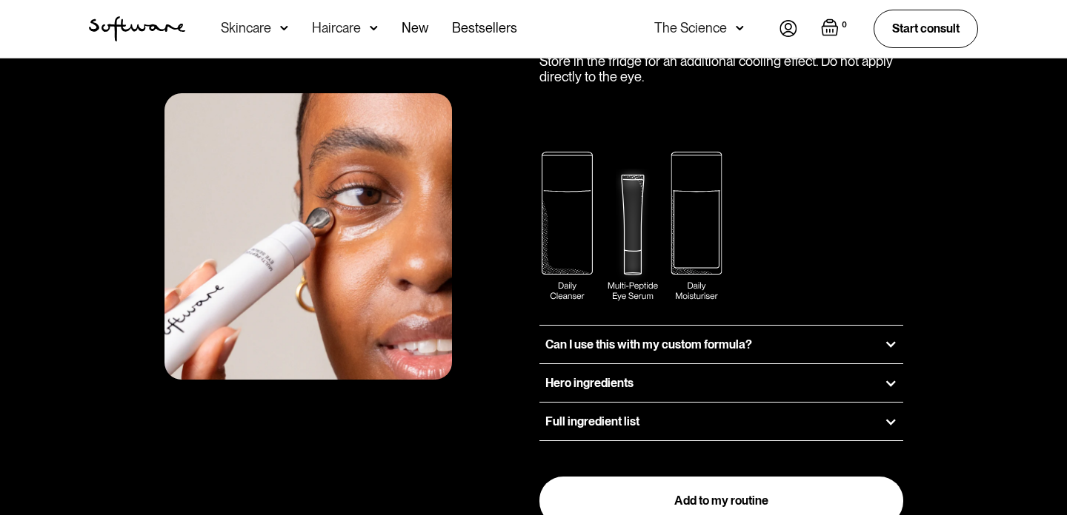
click at [647, 338] on h3 "Can I use this with my custom formula?" at bounding box center [648, 345] width 207 height 14
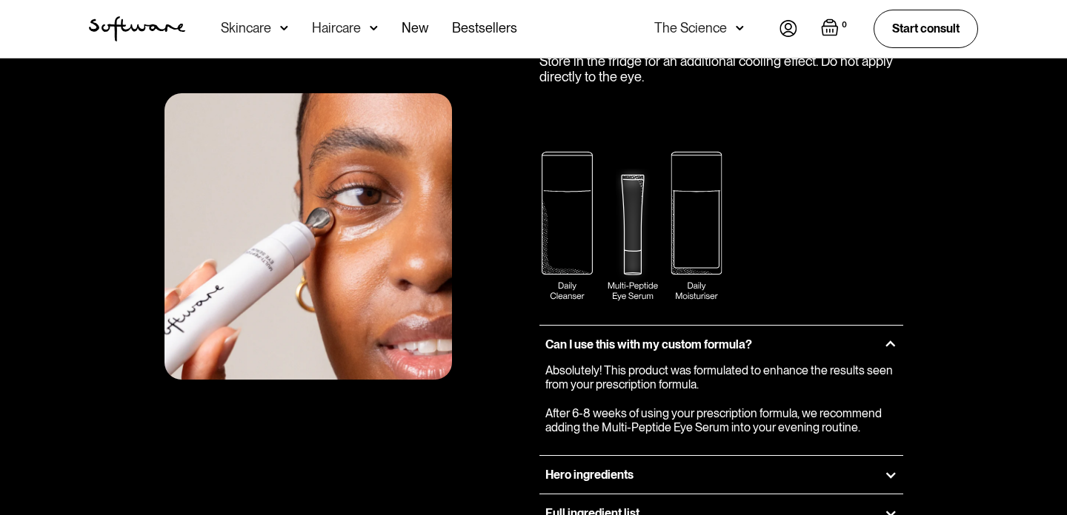
drag, startPoint x: 602, startPoint y: 333, endPoint x: 724, endPoint y: 345, distance: 122.1
click at [724, 364] on p "Absolutely! This product was formulated to enhance the results seen from your p…" at bounding box center [721, 399] width 352 height 71
copy p "This product was formulated to enhance the results seen from your prescription …"
click at [605, 364] on p "Absolutely! This product was formulated to enhance the results seen from your p…" at bounding box center [721, 399] width 352 height 71
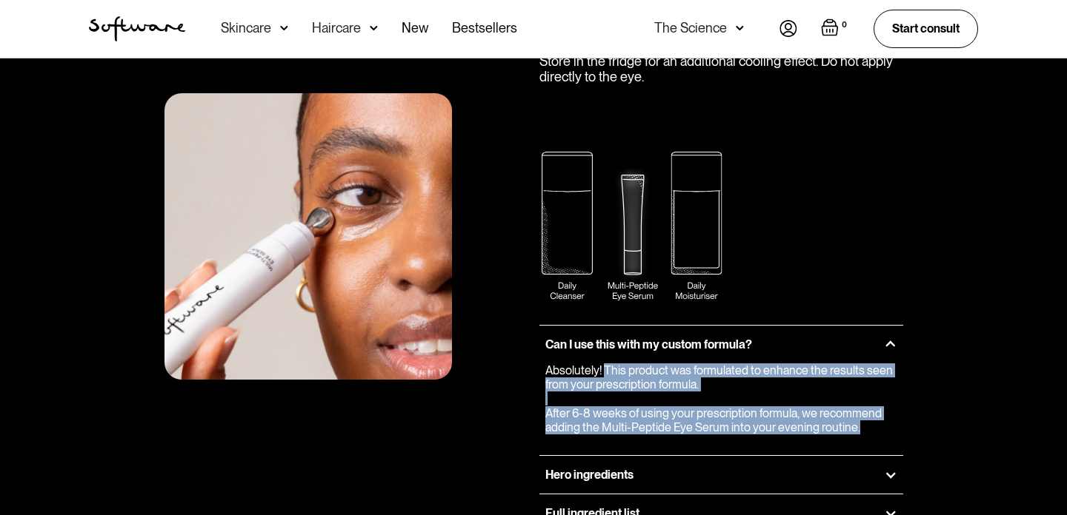
drag, startPoint x: 604, startPoint y: 333, endPoint x: 875, endPoint y: 394, distance: 278.0
click at [875, 394] on p "Absolutely! This product was formulated to enhance the results seen from your p…" at bounding box center [721, 399] width 352 height 71
copy p "This product was formulated to enhance the results seen from your prescription …"
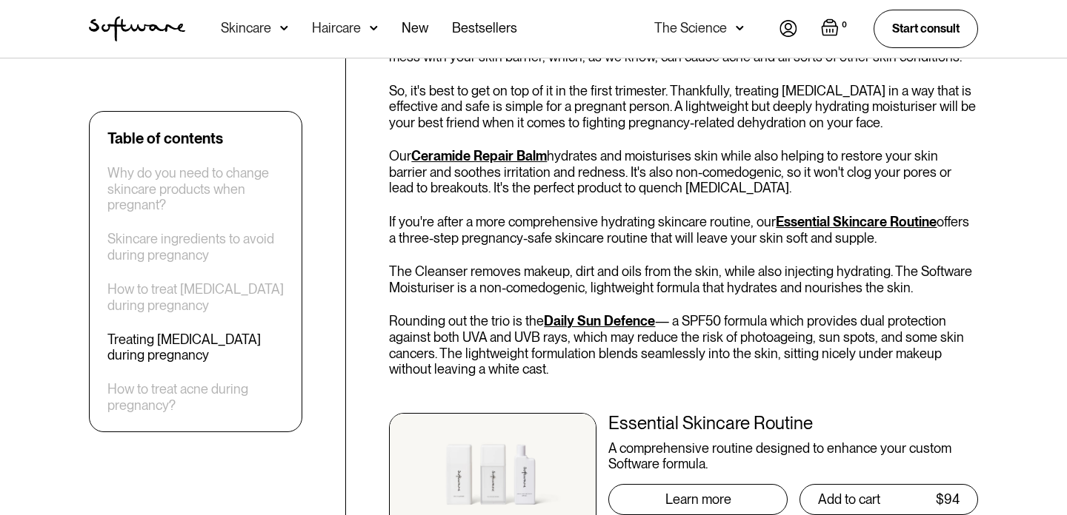
scroll to position [3000, 0]
